Goal: Find specific page/section: Find specific page/section

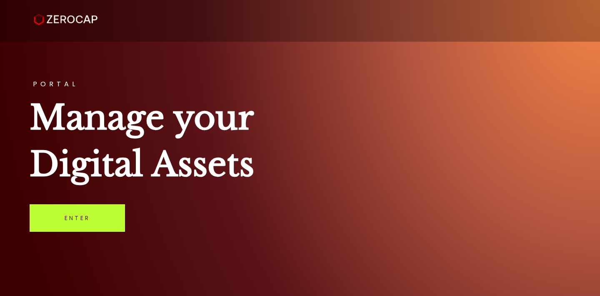
click at [70, 217] on link "Enter" at bounding box center [77, 218] width 95 height 28
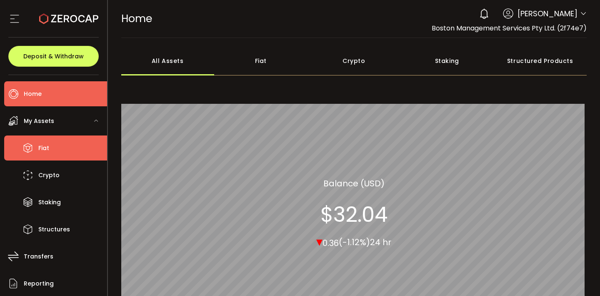
click at [38, 146] on span "Fiat" at bounding box center [43, 148] width 11 height 12
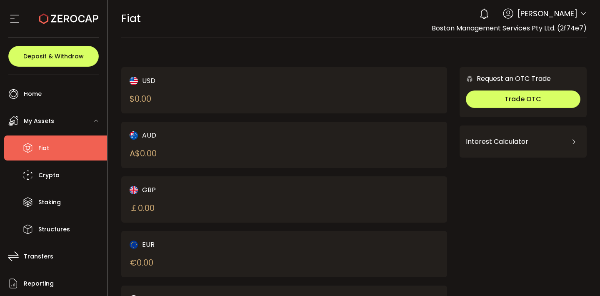
click at [198, 190] on div "GBP" at bounding box center [199, 190] width 139 height 10
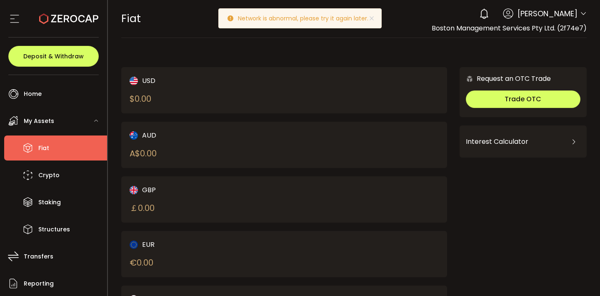
click at [198, 190] on div "GBP" at bounding box center [199, 190] width 139 height 10
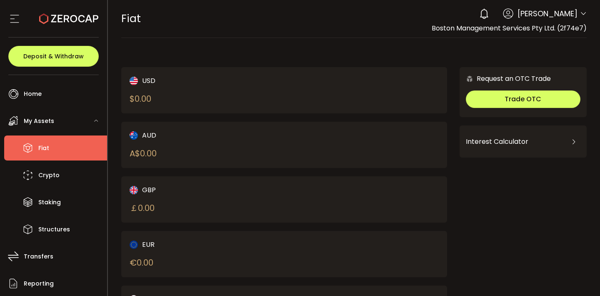
click at [198, 190] on div "GBP" at bounding box center [199, 190] width 139 height 10
